Goal: Task Accomplishment & Management: Manage account settings

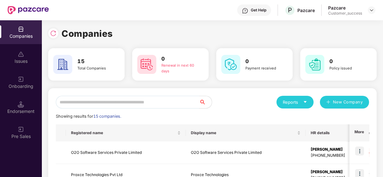
click at [114, 98] on input "text" at bounding box center [127, 102] width 143 height 13
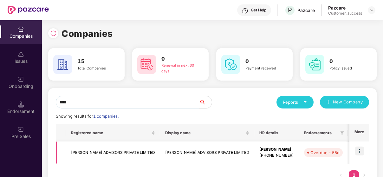
type input "****"
click at [361, 152] on img at bounding box center [359, 150] width 9 height 9
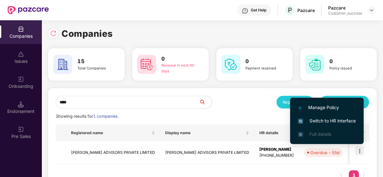
click at [342, 120] on span "Switch to HR interface" at bounding box center [327, 120] width 58 height 7
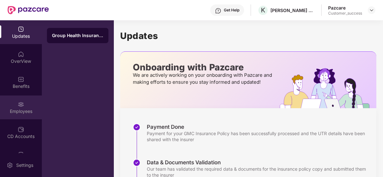
click at [20, 102] on img at bounding box center [21, 104] width 6 height 6
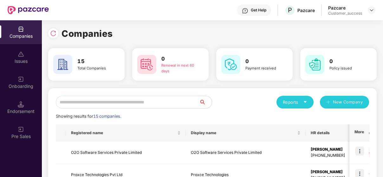
click at [117, 104] on input "text" at bounding box center [127, 102] width 143 height 13
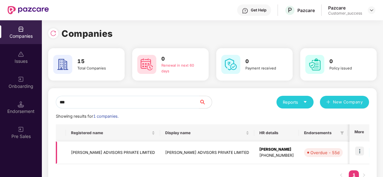
type input "***"
click at [103, 147] on td "[PERSON_NAME] ADVISORS PRIVATE LIMITED" at bounding box center [113, 152] width 94 height 23
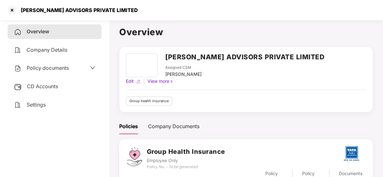
click at [43, 84] on span "CD Accounts" at bounding box center [42, 86] width 31 height 6
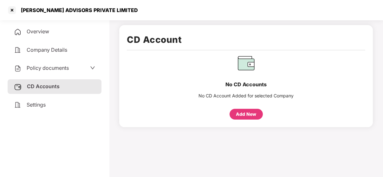
click at [43, 65] on span "Policy documents" at bounding box center [48, 68] width 42 height 6
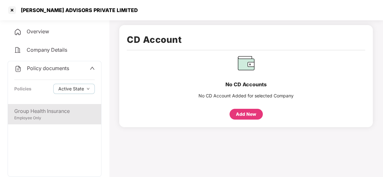
click at [41, 117] on div "Employee Only" at bounding box center [54, 118] width 80 height 6
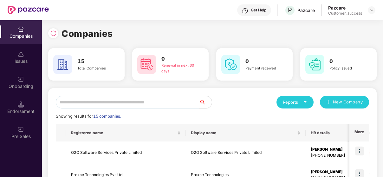
click at [134, 98] on input "text" at bounding box center [127, 102] width 143 height 13
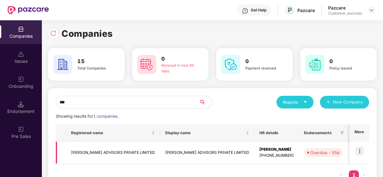
type input "***"
click at [97, 151] on td "[PERSON_NAME] ADVISORS PRIVATE LIMITED" at bounding box center [113, 152] width 94 height 23
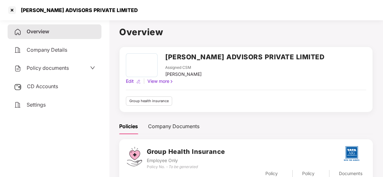
click at [40, 80] on div "CD Accounts" at bounding box center [55, 86] width 94 height 15
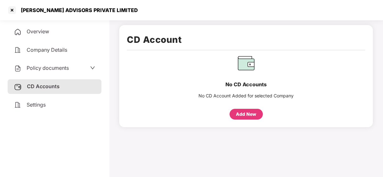
click at [238, 115] on div "Add New" at bounding box center [246, 114] width 20 height 7
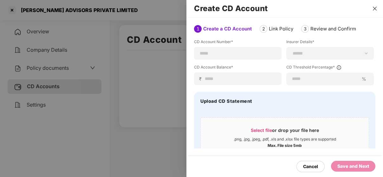
click at [372, 10] on icon "close" at bounding box center [374, 8] width 5 height 5
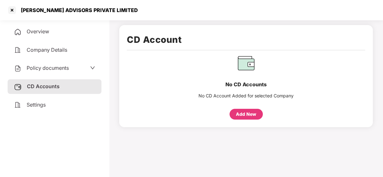
click at [60, 47] on span "Company Details" at bounding box center [47, 50] width 41 height 6
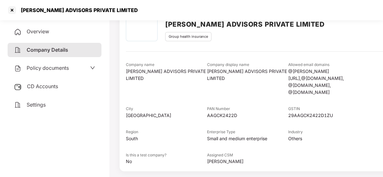
scroll to position [36, 0]
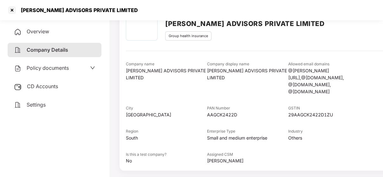
click at [50, 69] on span "Policy documents" at bounding box center [48, 68] width 42 height 6
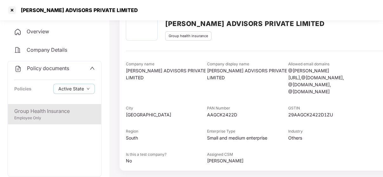
click at [50, 111] on div "Group Health Insurance" at bounding box center [54, 111] width 80 height 8
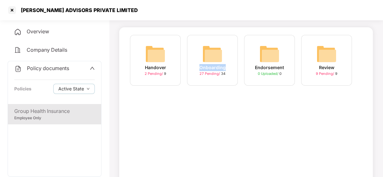
drag, startPoint x: 196, startPoint y: 68, endPoint x: 200, endPoint y: 136, distance: 68.2
click at [200, 136] on div "Handover 2 Pending / 9 Onboarding 27 Pending / 34 Endorsement 0 Uploaded / 0 Re…" at bounding box center [246, 114] width 254 height 174
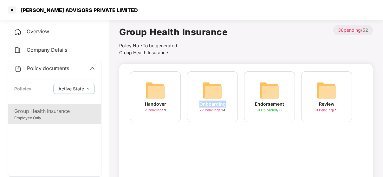
scroll to position [0, 0]
click at [200, 136] on div "Handover 2 Pending / 9 Onboarding 27 Pending / 34 Endorsement 0 Uploaded / 0 Re…" at bounding box center [246, 150] width 254 height 174
click at [209, 80] on img at bounding box center [212, 90] width 20 height 20
click at [46, 56] on div "Company Details" at bounding box center [55, 50] width 94 height 15
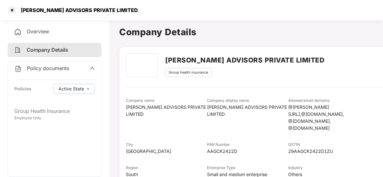
click at [46, 77] on div "Policy documents Policies Active State" at bounding box center [54, 82] width 93 height 43
click at [93, 68] on icon "up" at bounding box center [92, 68] width 5 height 5
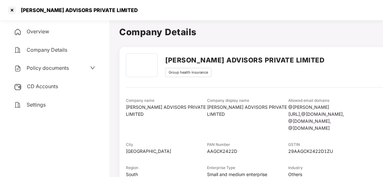
click at [56, 87] on span "CD Accounts" at bounding box center [42, 86] width 31 height 6
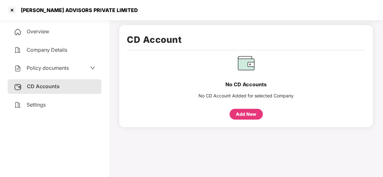
click at [58, 63] on div "Policy documents" at bounding box center [55, 68] width 94 height 15
click at [58, 65] on span "Policy documents" at bounding box center [48, 68] width 42 height 6
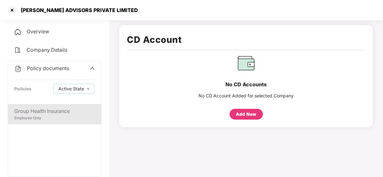
click at [43, 110] on div "Group Health Insurance" at bounding box center [54, 111] width 80 height 8
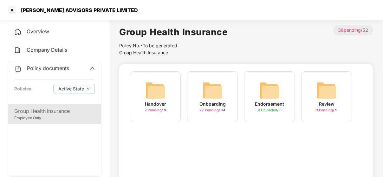
click at [180, 35] on h1 "Group Health Insurance" at bounding box center [173, 32] width 108 height 14
click at [201, 84] on div "Onboarding 27 Pending / 34" at bounding box center [212, 96] width 51 height 51
click at [9, 9] on div at bounding box center [12, 10] width 10 height 10
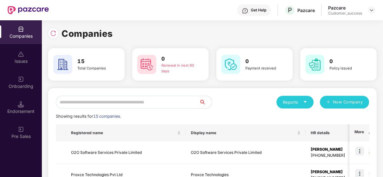
click at [133, 101] on input "text" at bounding box center [127, 102] width 143 height 13
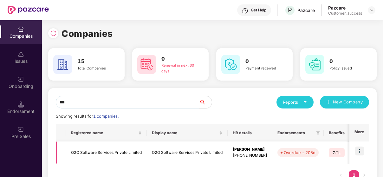
type input "***"
click at [358, 150] on img at bounding box center [359, 150] width 9 height 9
click at [169, 160] on td "O2O Software Services Private Limited" at bounding box center [187, 152] width 81 height 23
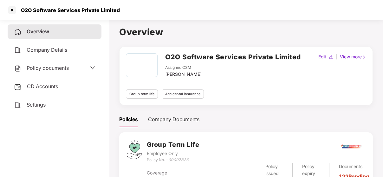
click at [51, 71] on span "Policy documents" at bounding box center [48, 68] width 42 height 6
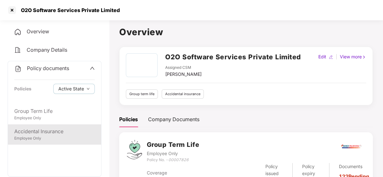
click at [38, 136] on div "Employee Only" at bounding box center [54, 138] width 80 height 6
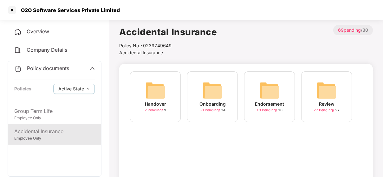
click at [222, 92] on div "Onboarding 30 Pending / 34" at bounding box center [212, 96] width 51 height 51
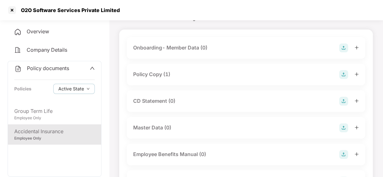
scroll to position [35, 0]
click at [197, 96] on div "CD Statement (0)" at bounding box center [246, 100] width 226 height 9
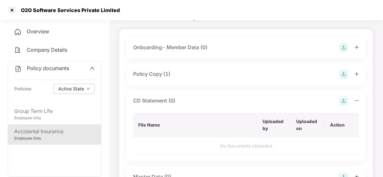
scroll to position [44, 0]
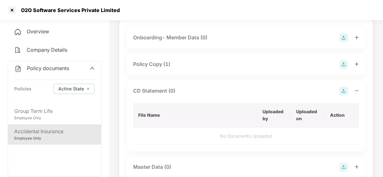
click at [341, 89] on img at bounding box center [343, 91] width 9 height 9
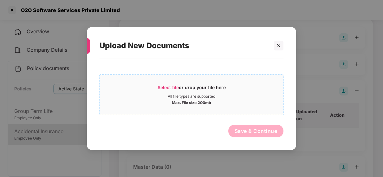
click at [173, 83] on span "Select file or drop your file here All file types are supported Max. File size …" at bounding box center [191, 95] width 183 height 30
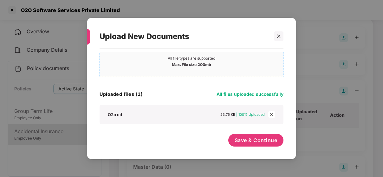
scroll to position [28, 0]
click at [251, 140] on span "Save & Continue" at bounding box center [256, 140] width 43 height 7
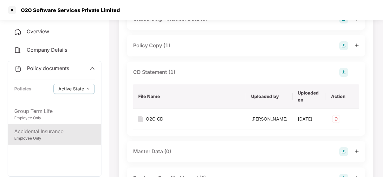
scroll to position [62, 0]
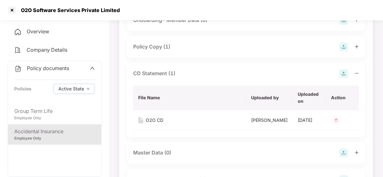
click at [153, 71] on div "CD Statement (1)" at bounding box center [154, 73] width 42 height 8
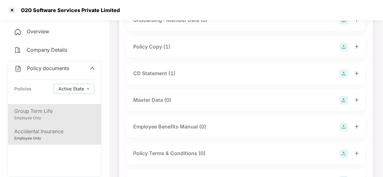
click at [45, 113] on div "Group Term Life" at bounding box center [54, 111] width 80 height 8
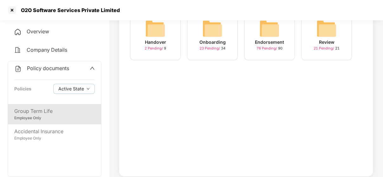
click at [223, 39] on div "Onboarding" at bounding box center [212, 42] width 26 height 7
